Goal: Connect with others: Connect with others

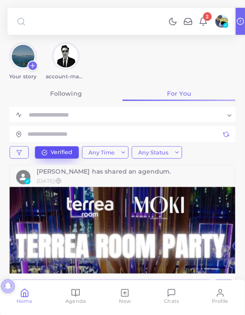
click at [58, 149] on button "Verified" at bounding box center [57, 152] width 44 height 13
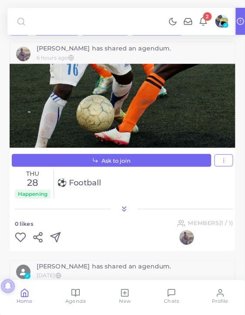
scroll to position [131, 0]
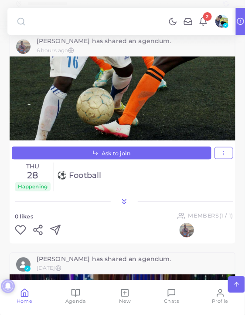
click at [22, 228] on icon at bounding box center [20, 230] width 11 height 11
click at [26, 48] on img "button" at bounding box center [23, 47] width 14 height 14
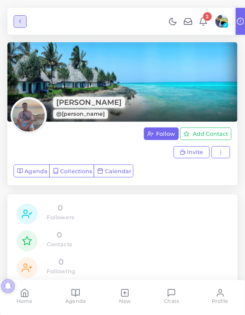
click at [18, 15] on button "button" at bounding box center [20, 21] width 13 height 13
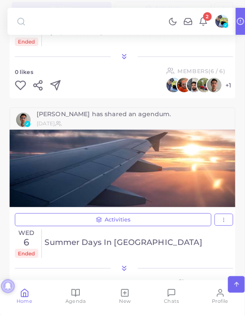
scroll to position [915, 0]
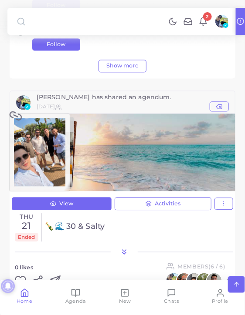
click at [38, 143] on img "1 / 3" at bounding box center [39, 152] width 51 height 68
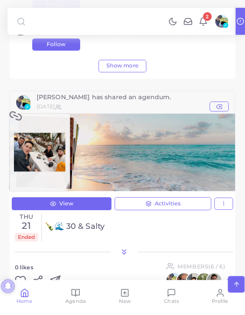
click at [34, 144] on img "2 / 8" at bounding box center [39, 152] width 51 height 39
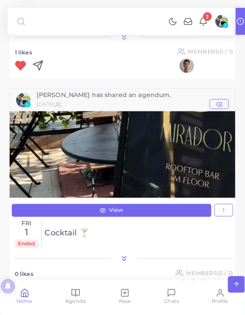
scroll to position [1350, 0]
